Goal: Obtain resource: Download file/media

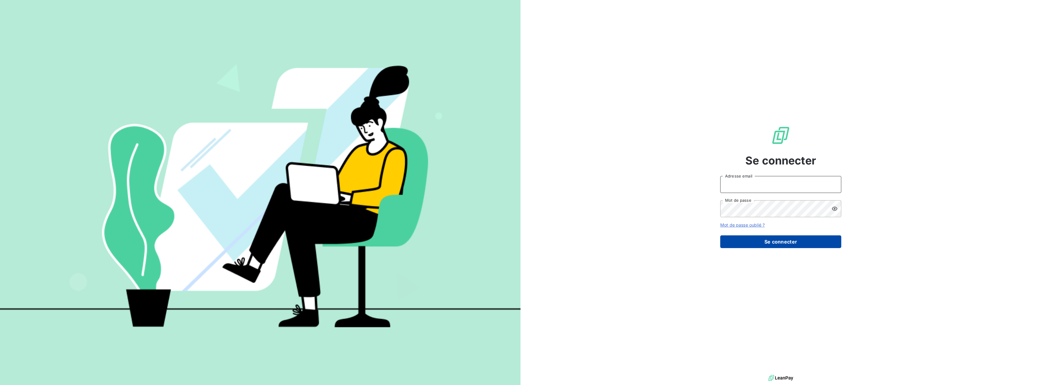
type input "[EMAIL_ADDRESS][DOMAIN_NAME]"
click at [773, 239] on button "Se connecter" at bounding box center [780, 241] width 121 height 13
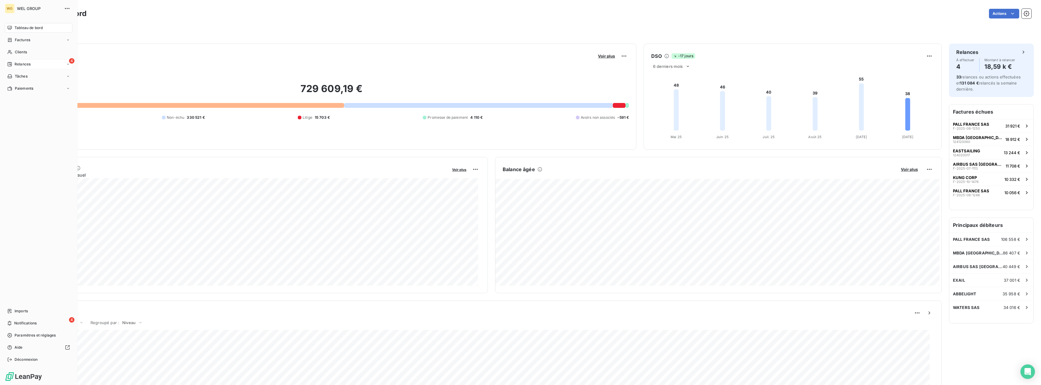
click at [21, 65] on span "Relances" at bounding box center [23, 63] width 16 height 5
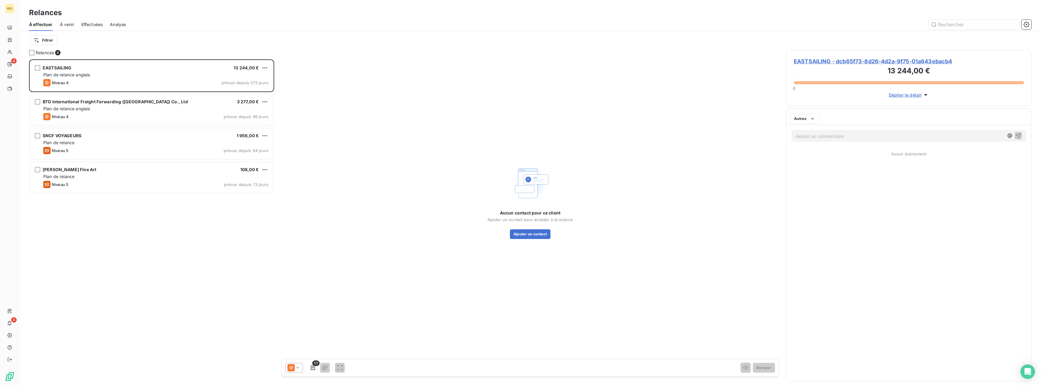
scroll to position [321, 241]
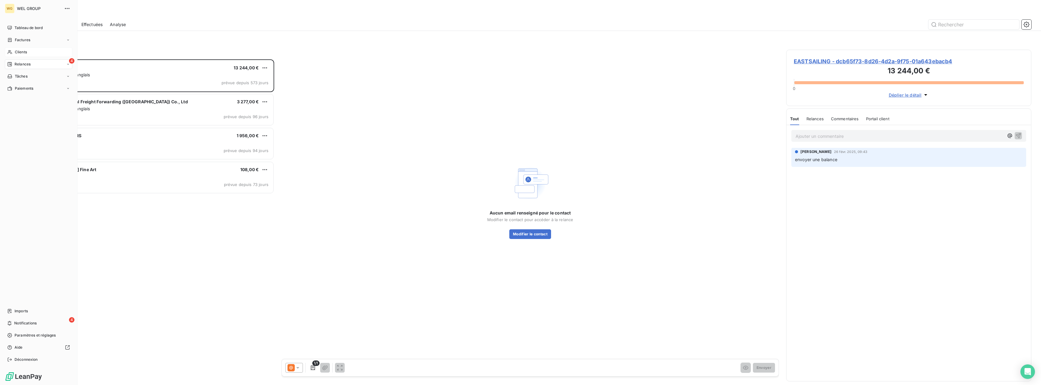
click at [24, 52] on span "Clients" at bounding box center [21, 51] width 12 height 5
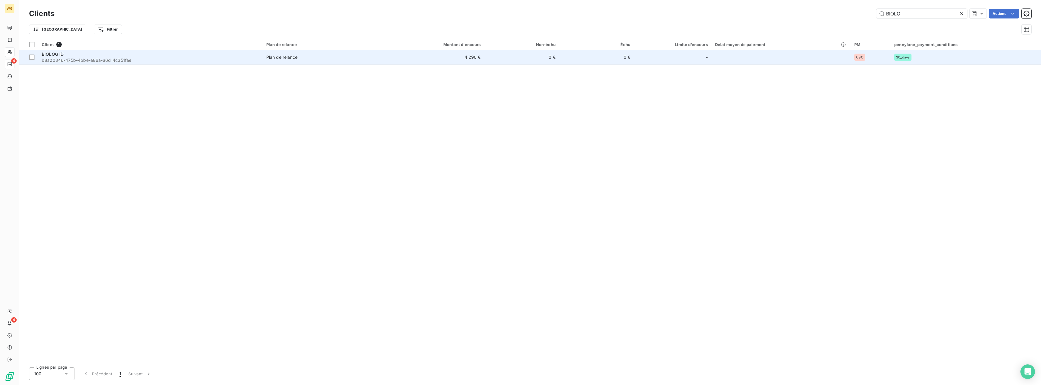
type input "BIOLO"
click at [73, 57] on div "BIOLOG ID" at bounding box center [150, 54] width 217 height 6
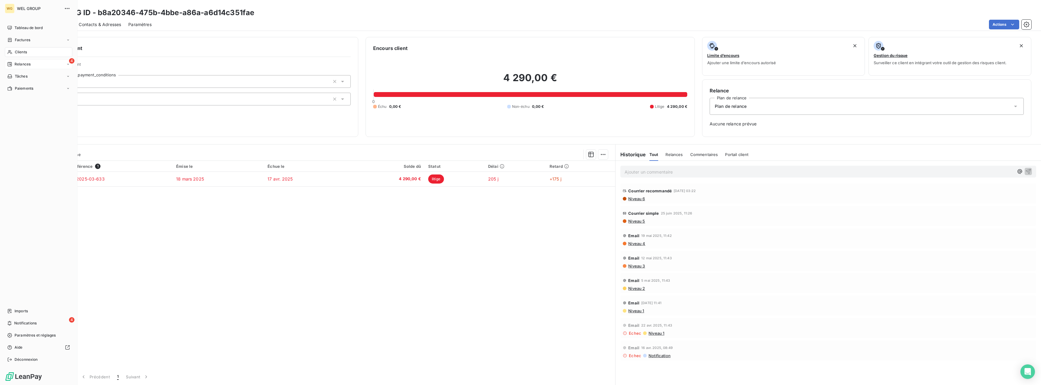
click at [21, 65] on span "Relances" at bounding box center [23, 63] width 16 height 5
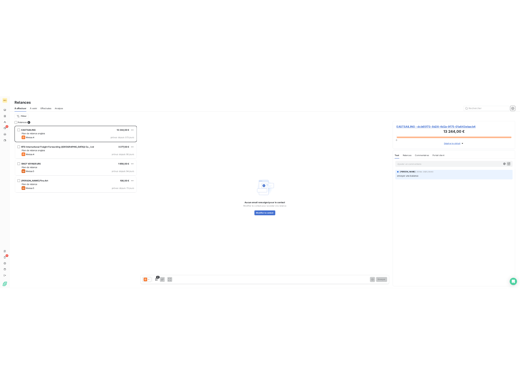
scroll to position [321, 241]
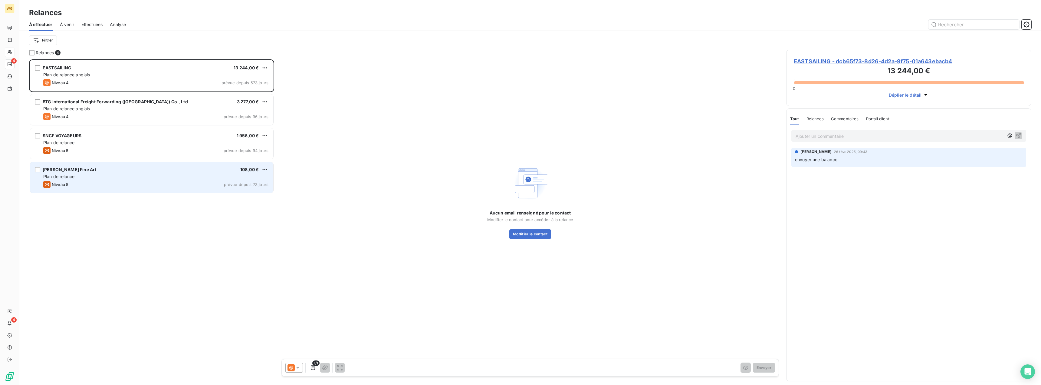
click at [107, 174] on div "Plan de relance" at bounding box center [155, 176] width 225 height 6
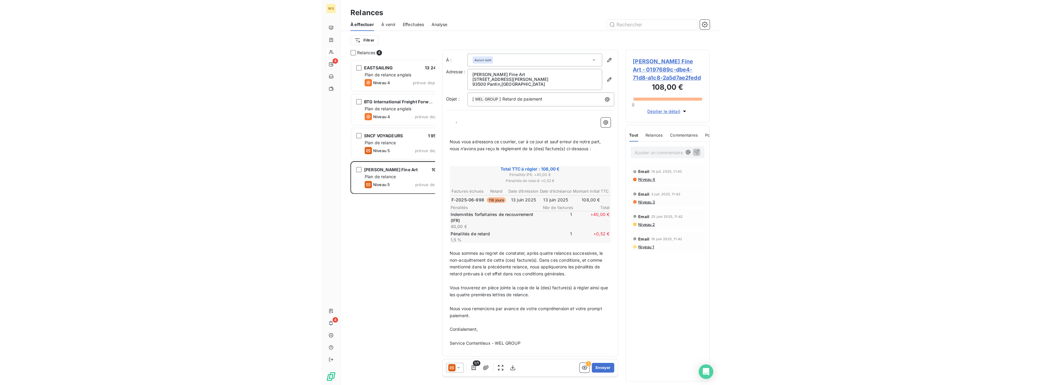
scroll to position [321, 80]
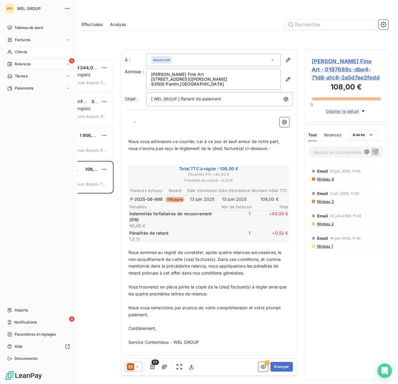
click at [19, 54] on span "Clients" at bounding box center [21, 51] width 12 height 5
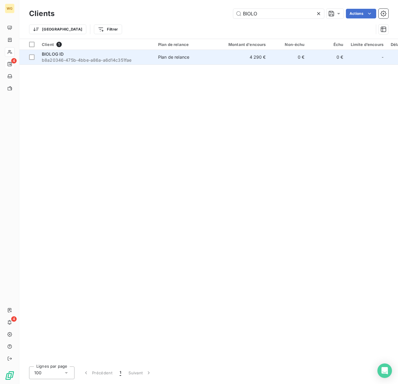
click at [63, 58] on span "b8a20346-475b-4bbe-a86a-a6d14c351fae" at bounding box center [96, 60] width 109 height 6
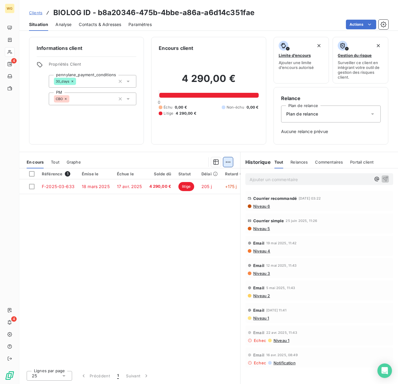
click at [228, 162] on html "WG 4 4 Clients BIOLOG ID - b8a20346-475b-4bbe-a86a-a6d14c351fae Situation Analy…" at bounding box center [199, 192] width 398 height 384
click at [29, 172] on html "WG 4 4 Clients BIOLOG ID - b8a20346-475b-4bbe-a86a-a6d14c351fae Situation Analy…" at bounding box center [199, 192] width 398 height 384
click at [32, 174] on div at bounding box center [31, 173] width 5 height 5
click at [228, 164] on html "WG 4 4 Clients BIOLOG ID - b8a20346-475b-4bbe-a86a-a6d14c351fae Situation Analy…" at bounding box center [199, 192] width 398 height 384
drag, startPoint x: 161, startPoint y: 279, endPoint x: 158, endPoint y: 270, distance: 9.6
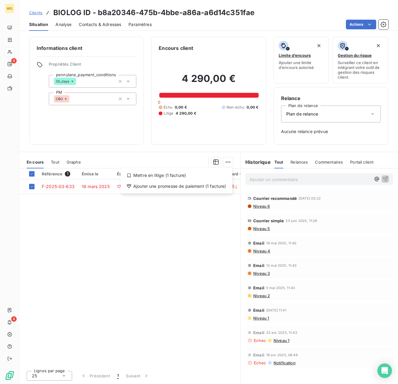
click at [161, 278] on html "WG 4 4 Clients BIOLOG ID - b8a20346-475b-4bbe-a86a-a6d14c351fae Situation Analy…" at bounding box center [199, 192] width 398 height 384
click at [61, 26] on span "Analyse" at bounding box center [63, 24] width 16 height 6
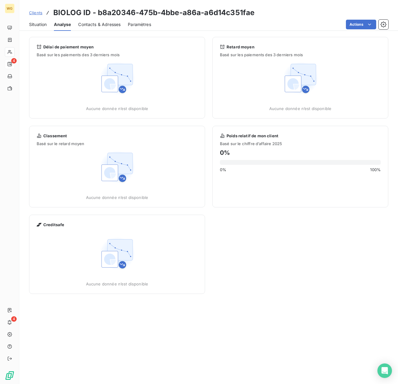
click at [100, 25] on span "Contacts & Adresses" at bounding box center [99, 24] width 42 height 6
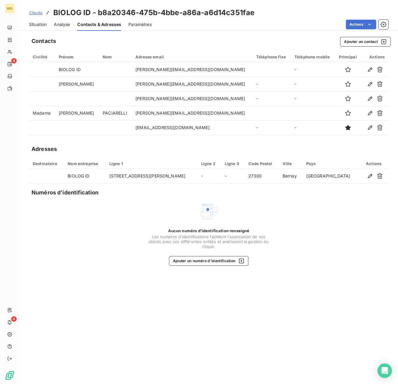
click at [146, 25] on span "Paramètres" at bounding box center [139, 24] width 23 height 6
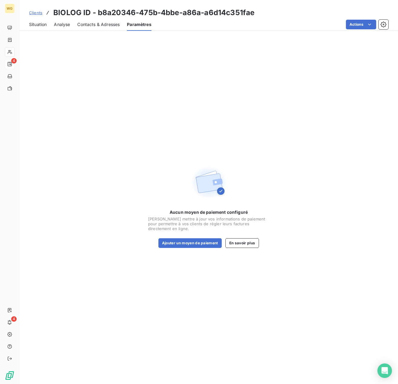
click at [36, 27] on span "Situation" at bounding box center [38, 24] width 18 height 6
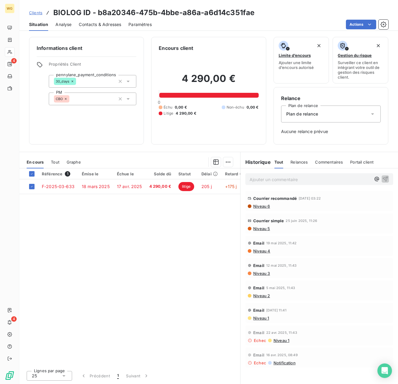
click at [262, 229] on span "Niveau 5" at bounding box center [260, 228] width 17 height 5
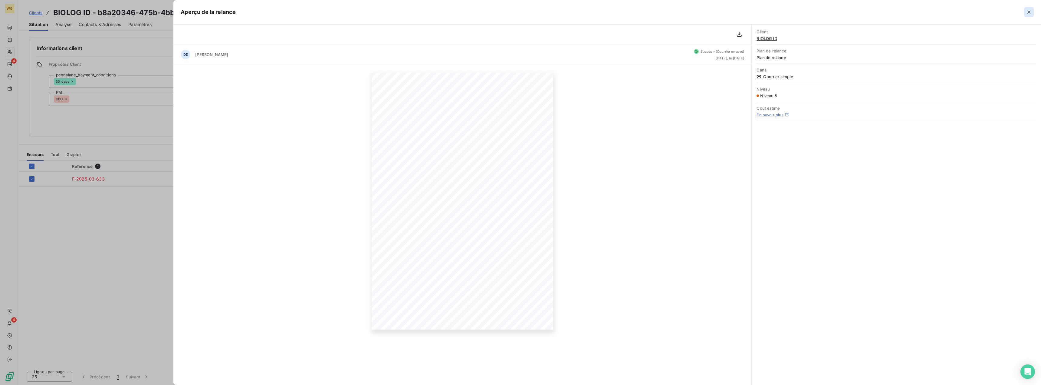
click at [1029, 12] on icon "button" at bounding box center [1029, 12] width 3 height 3
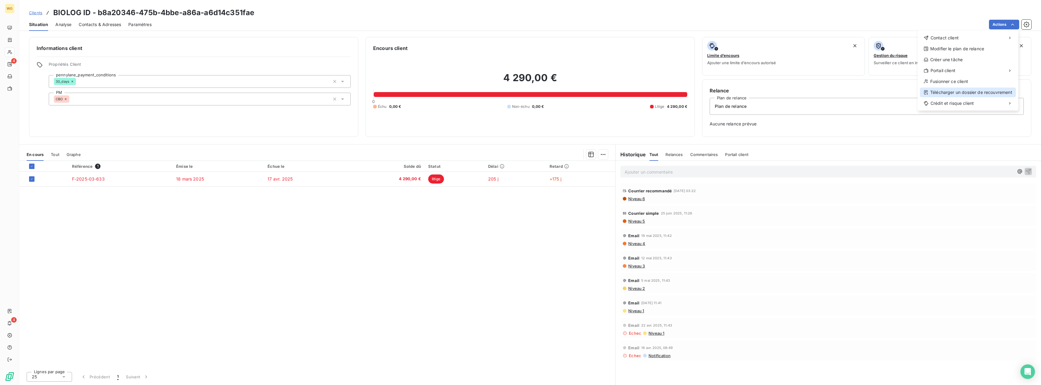
click at [957, 94] on div "Télécharger un dossier de recouvrement" at bounding box center [968, 92] width 96 height 10
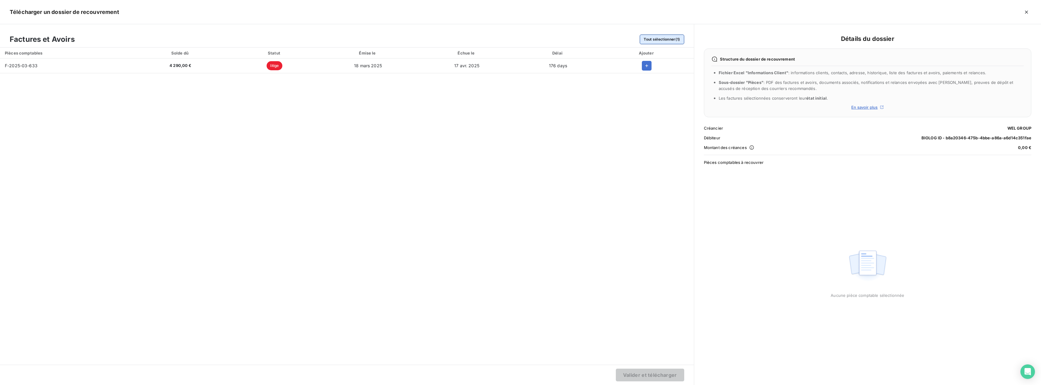
click at [666, 40] on button "Tout sélectionner (1)" at bounding box center [662, 40] width 44 height 10
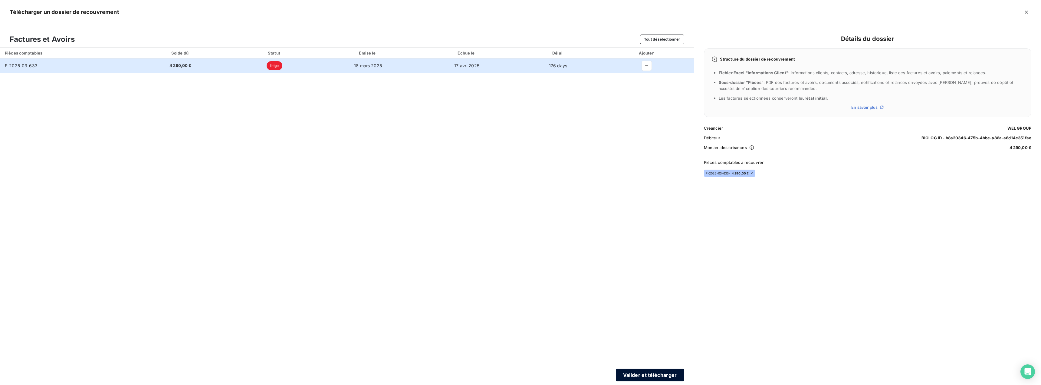
click at [665, 375] on button "Valider et télécharger" at bounding box center [650, 374] width 68 height 13
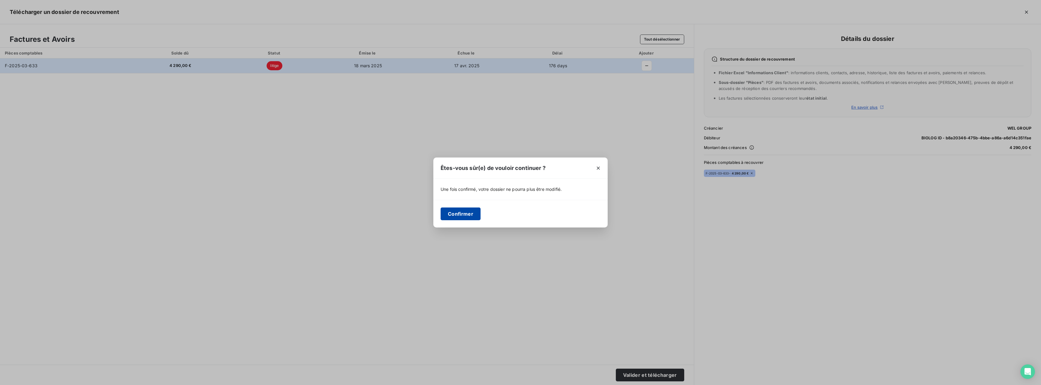
click at [469, 215] on button "Confirmer" at bounding box center [461, 213] width 40 height 13
